Goal: Find specific page/section: Find specific page/section

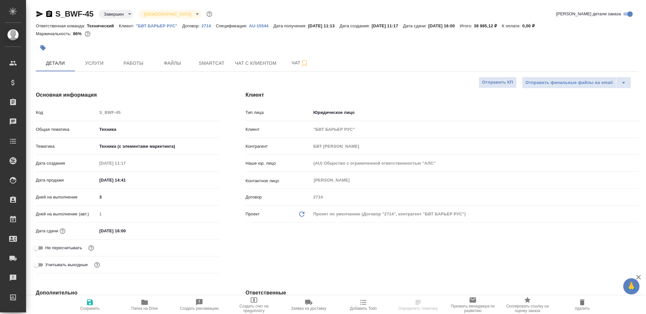
select select "RU"
type input "[PERSON_NAME]"
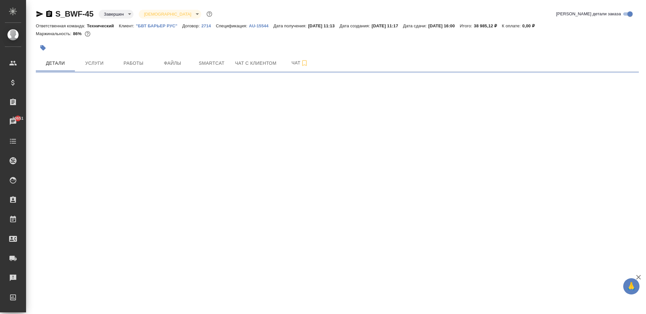
select select "RU"
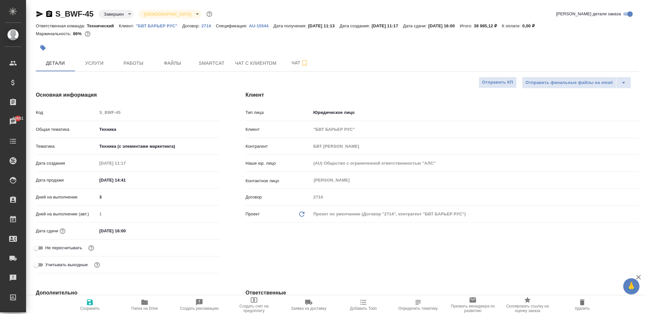
type textarea "x"
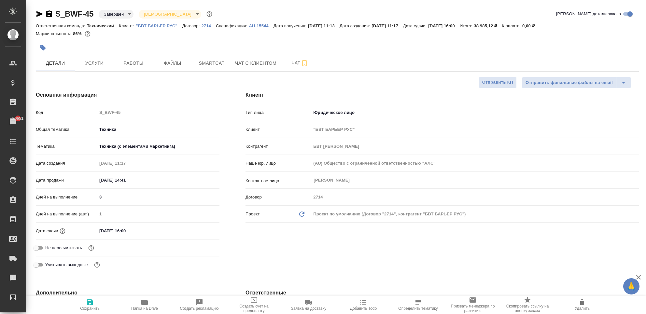
type textarea "x"
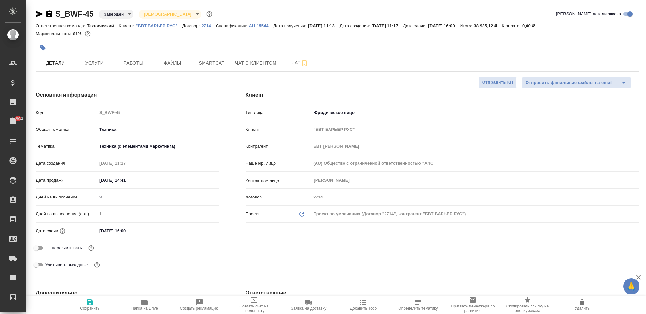
type textarea "x"
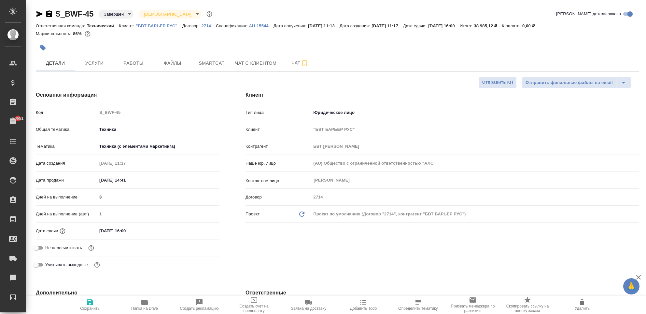
click at [259, 242] on div "Клиент Тип лица Юридическое лицо company Клиент "БВТ БАРЬЕР РУС" Контрагент БВТ…" at bounding box center [441, 183] width 419 height 211
type textarea "x"
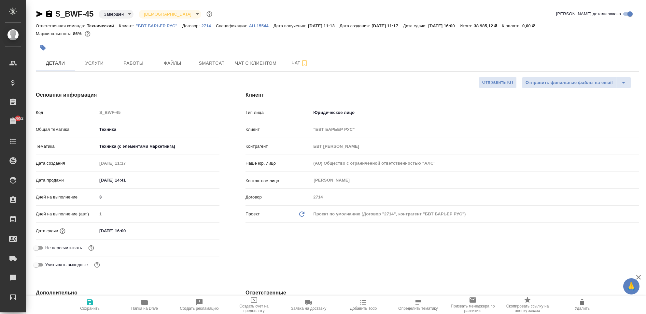
type textarea "x"
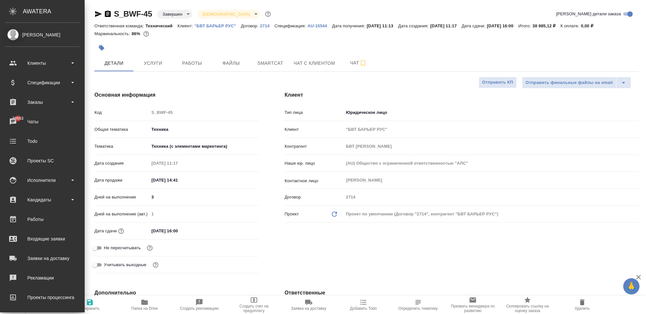
type textarea "x"
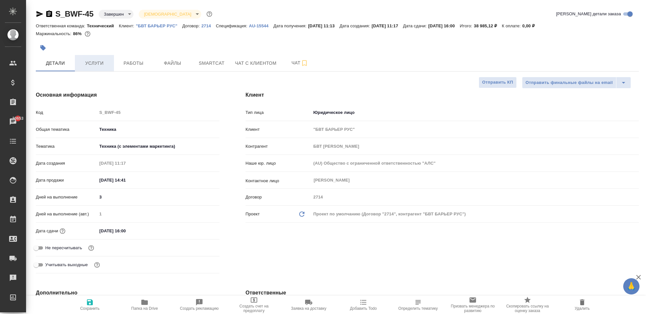
click at [86, 66] on span "Услуги" at bounding box center [94, 63] width 31 height 8
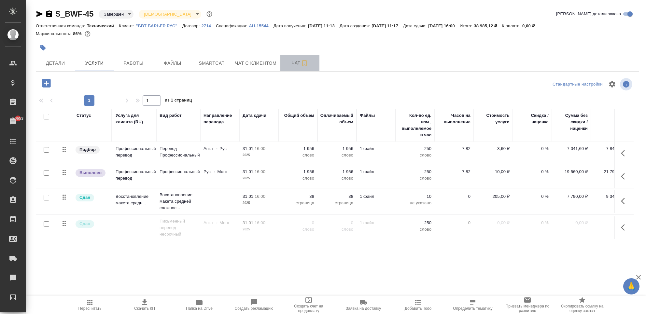
click at [291, 60] on span "Чат" at bounding box center [299, 63] width 31 height 8
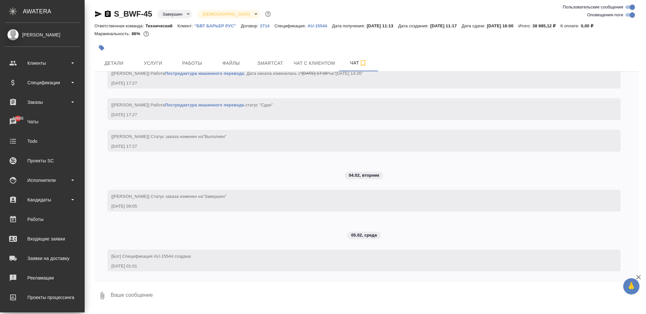
scroll to position [61, 0]
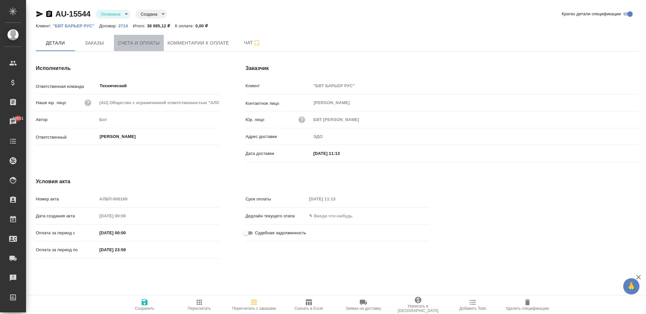
click at [140, 44] on span "Счета и оплаты" at bounding box center [139, 43] width 42 height 8
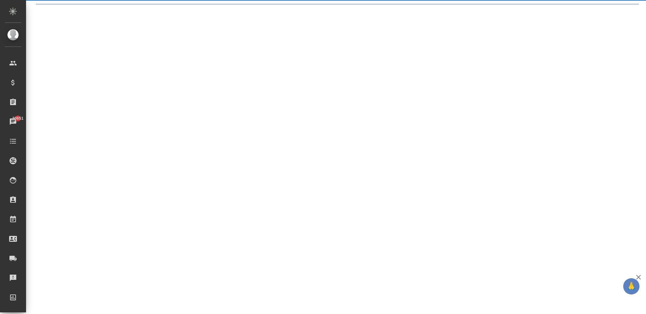
click at [147, 47] on div ".cls-1 fill:#fff; AWATERA Chekhalkova Anastasia Клиенты Спецификации Заказы 306…" at bounding box center [323, 157] width 646 height 314
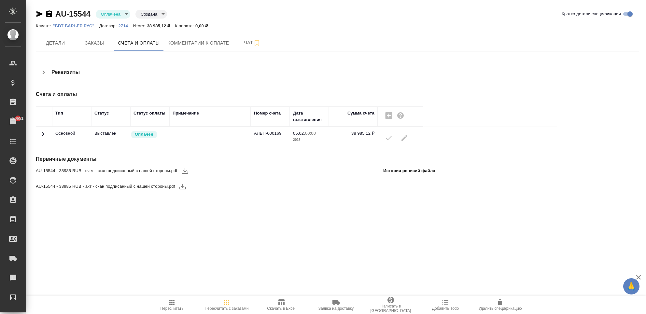
click at [40, 136] on icon at bounding box center [43, 134] width 8 height 8
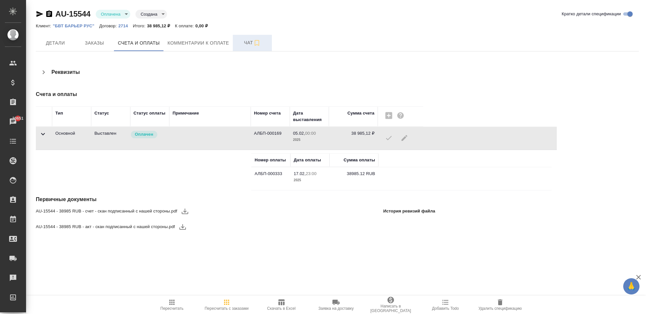
click at [244, 44] on span "Чат" at bounding box center [252, 43] width 31 height 8
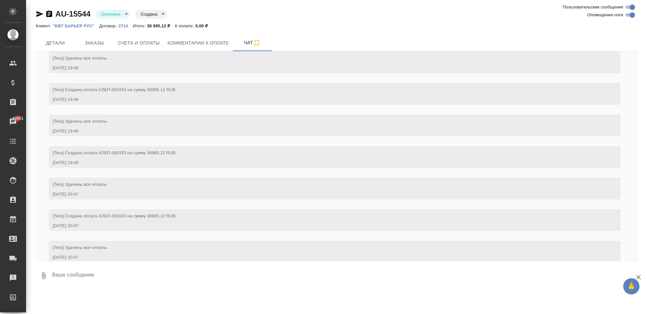
scroll to position [942, 0]
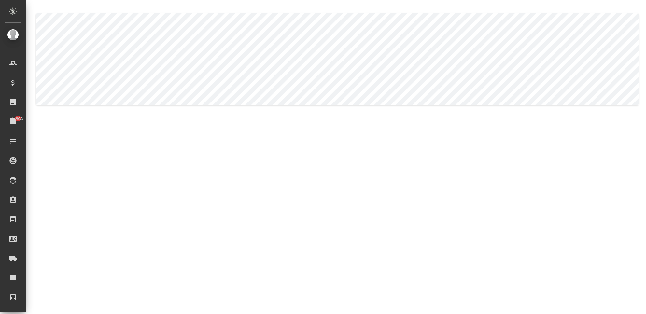
click at [100, 61] on body ".cls-1 fill:#fff; AWATERA Chekhalkova [PERSON_NAME] Спецификации Заказы 30655 Ч…" at bounding box center [323, 183] width 646 height 367
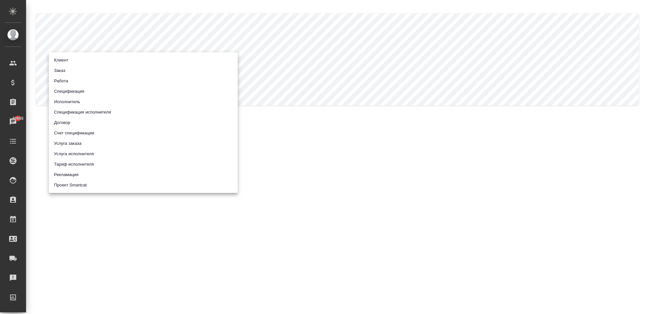
click at [94, 72] on li "Заказ" at bounding box center [143, 70] width 189 height 10
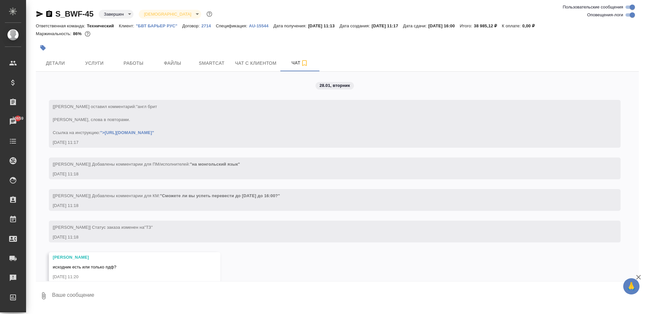
scroll to position [4173, 0]
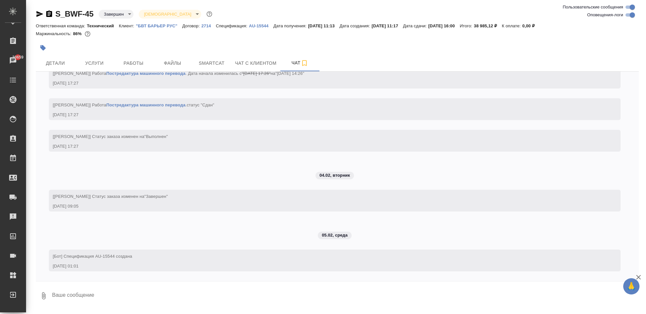
click at [163, 169] on div "28.01, вторник [Усманова Ольга] Клиент оставил комментарий: "англ брит Тариф Пр…" at bounding box center [337, 177] width 603 height 210
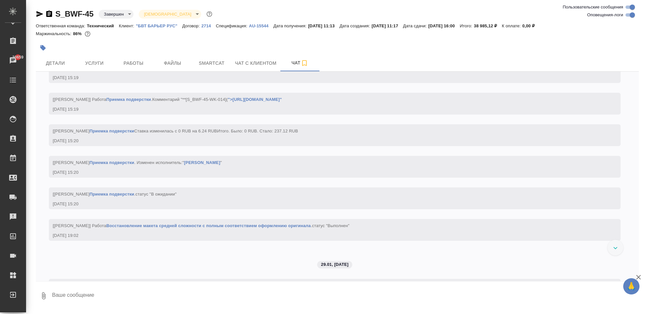
scroll to position [2350, 0]
